Goal: Task Accomplishment & Management: Complete application form

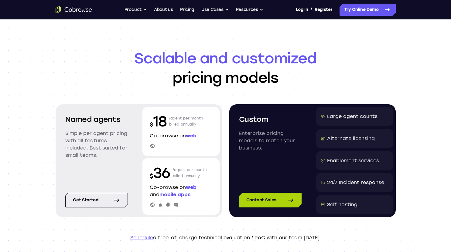
click at [266, 202] on link "Contact Sales" at bounding box center [270, 200] width 63 height 15
click at [146, 238] on link "Schedule" at bounding box center [141, 238] width 23 height 6
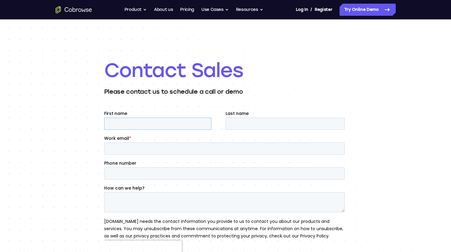
click at [160, 127] on input "First name" at bounding box center [157, 124] width 107 height 12
type input "Gary"
type input "Mitchell"
type input "gary@workitthrough.co.uk"
type input "07809422905"
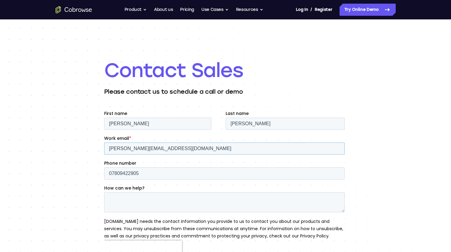
click at [182, 151] on input "gary@workitthrough.co.uk" at bounding box center [224, 149] width 240 height 12
type input "[PERSON_NAME][EMAIL_ADDRESS][DOMAIN_NAME]"
click at [145, 201] on textarea "How can we help?" at bounding box center [224, 202] width 240 height 20
type textarea "S"
type textarea "Looking to buy"
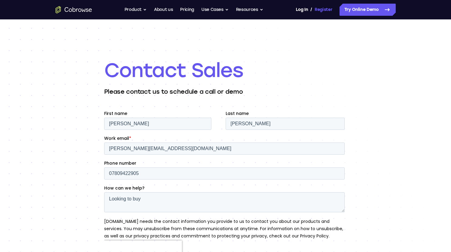
click at [323, 11] on link "Register" at bounding box center [323, 10] width 18 height 12
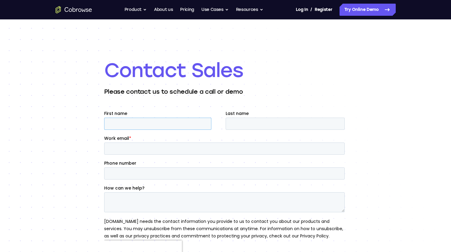
click at [154, 124] on input "First name" at bounding box center [157, 124] width 107 height 12
type input "Gary"
type input "Mitchell"
type input "gary@workitthrough.co.uk"
type input "07809422905"
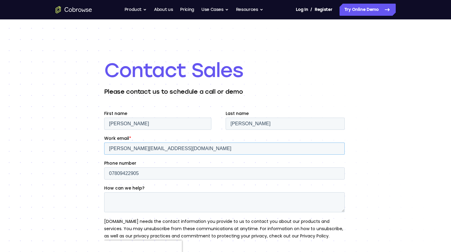
click at [173, 149] on input "gary@workitthrough.co.uk" at bounding box center [224, 149] width 240 height 12
type input "gary@voncaprecruitment.co.uk"
click at [143, 202] on textarea "How can we help?" at bounding box center [224, 202] width 240 height 20
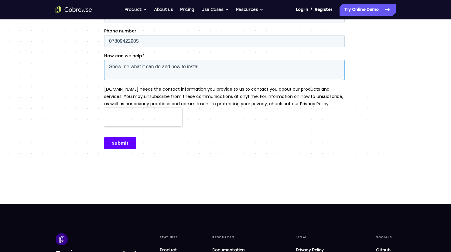
scroll to position [134, 0]
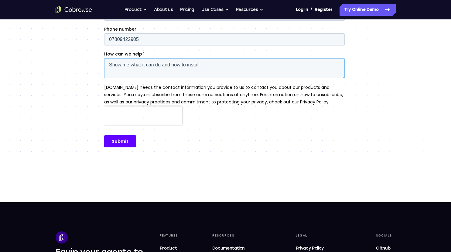
type textarea "Show me what it can do and how to install"
click at [116, 140] on input "Submit" at bounding box center [120, 141] width 32 height 12
click at [120, 144] on input "Submit" at bounding box center [120, 141] width 32 height 12
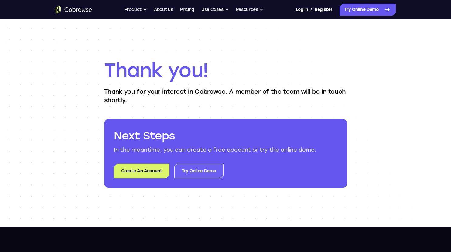
click at [193, 171] on link "Try Online Demo" at bounding box center [198, 171] width 49 height 15
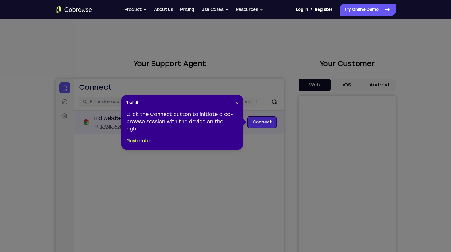
click at [261, 123] on link "Connect" at bounding box center [261, 122] width 29 height 11
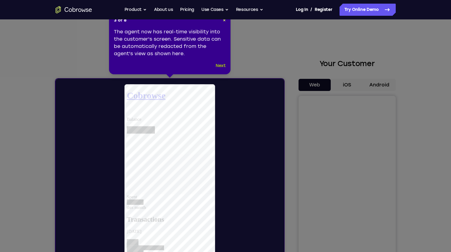
click at [222, 66] on button "Next" at bounding box center [220, 65] width 10 height 7
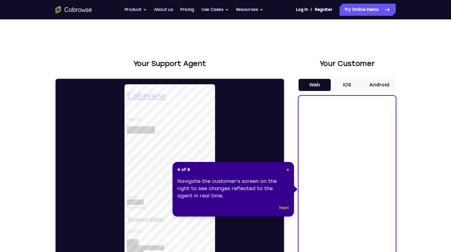
click at [283, 210] on button "Next" at bounding box center [284, 208] width 10 height 7
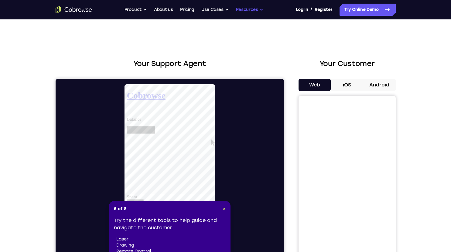
click at [245, 11] on button "Resources" at bounding box center [249, 10] width 27 height 12
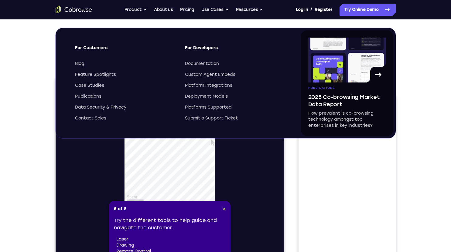
click at [414, 69] on div "Your Support Agent Your Customer Web iOS Android Next Steps We’d be happy to gi…" at bounding box center [225, 219] width 388 height 400
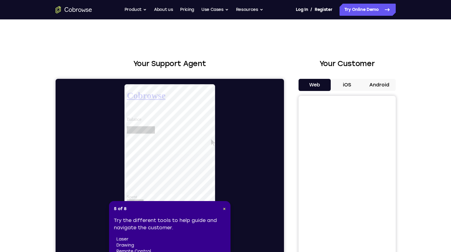
click at [76, 8] on icon "Go to the home page" at bounding box center [74, 9] width 36 height 7
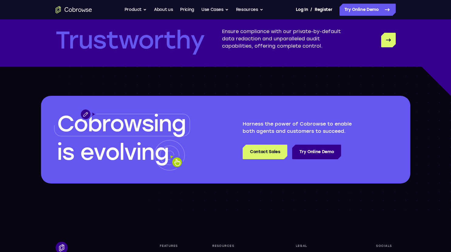
scroll to position [1857, 0]
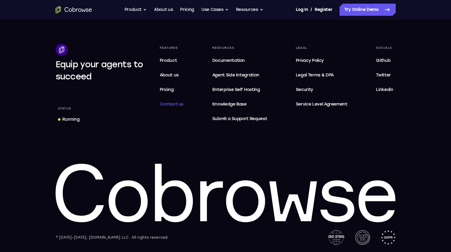
click at [176, 107] on span "Contact us" at bounding box center [172, 104] width 24 height 5
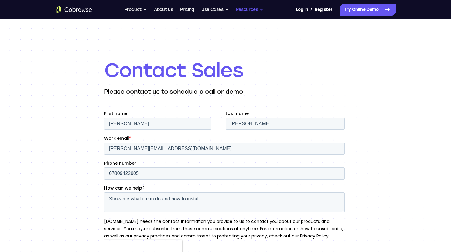
click at [252, 12] on button "Resources" at bounding box center [249, 10] width 27 height 12
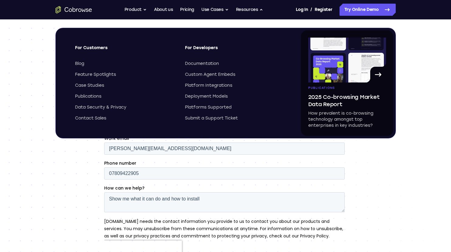
click at [420, 51] on div "Contact Sales Please contact us to schedule a call or demo" at bounding box center [225, 175] width 451 height 312
